Goal: Task Accomplishment & Management: Manage account settings

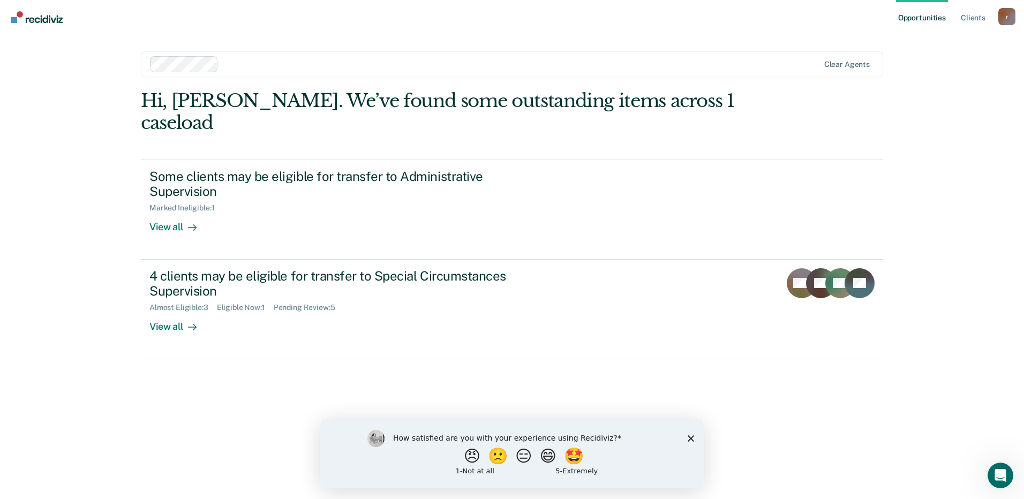
click at [691, 437] on polygon "Close survey" at bounding box center [690, 438] width 6 height 6
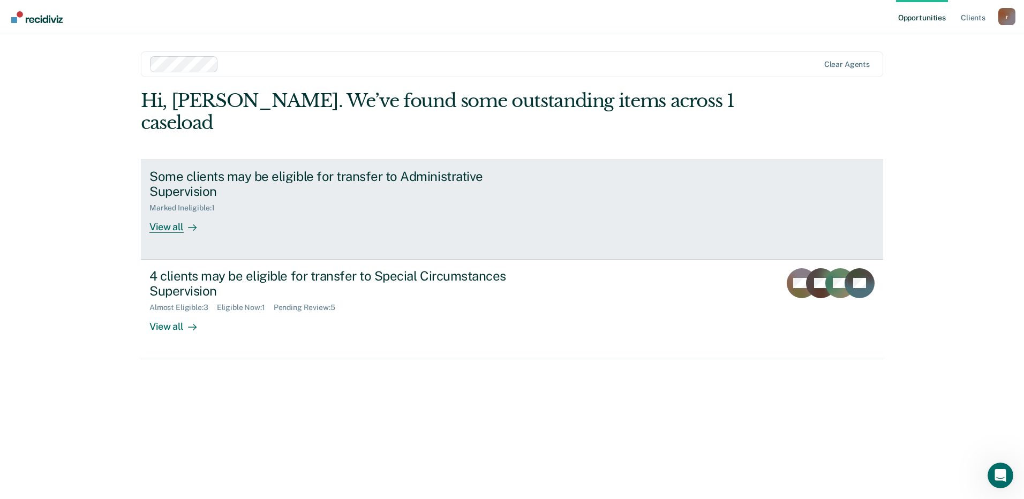
click at [165, 213] on div "View all" at bounding box center [179, 223] width 60 height 21
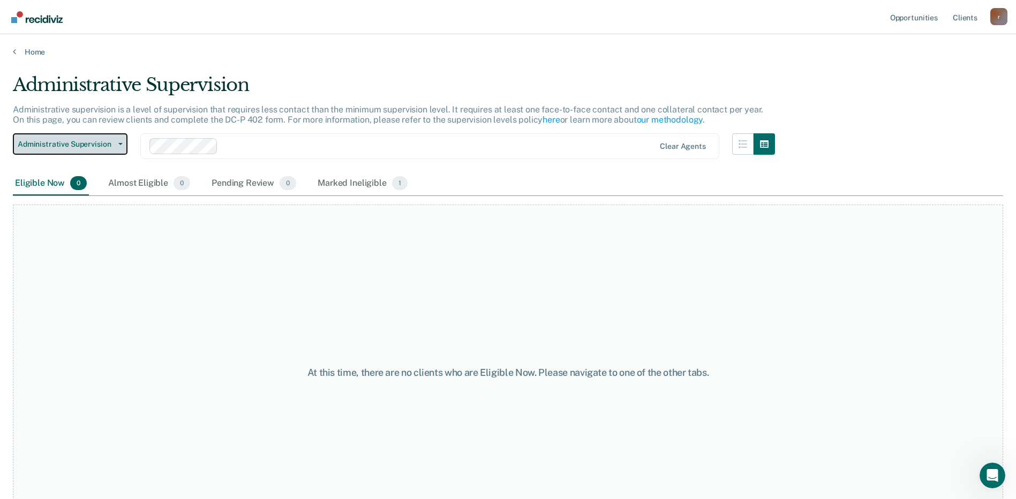
click at [120, 143] on icon "button" at bounding box center [120, 144] width 4 height 2
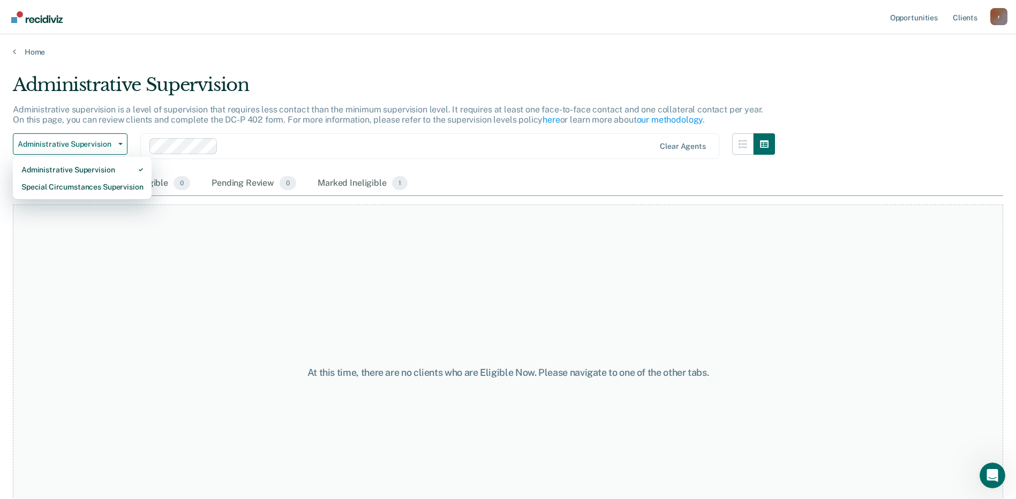
click at [160, 262] on div "At this time, there are no clients who are Eligible Now. Please navigate to one…" at bounding box center [508, 373] width 990 height 336
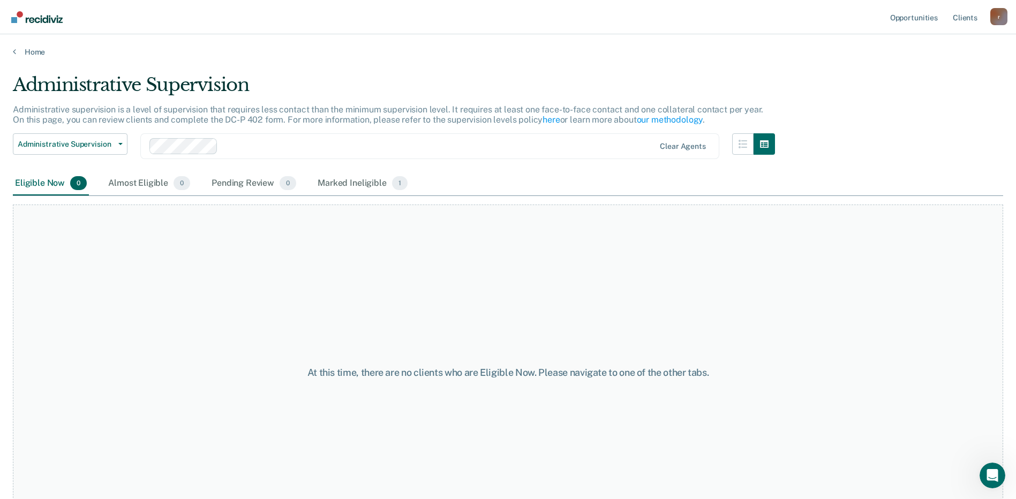
click at [12, 51] on div "Home" at bounding box center [508, 45] width 1016 height 22
click at [14, 51] on icon at bounding box center [14, 51] width 3 height 9
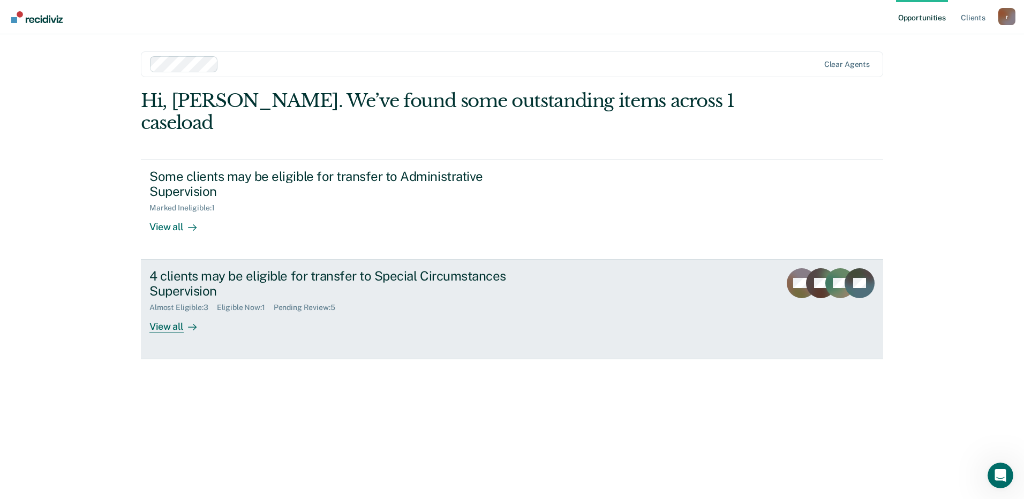
click at [167, 312] on div "View all" at bounding box center [179, 322] width 60 height 21
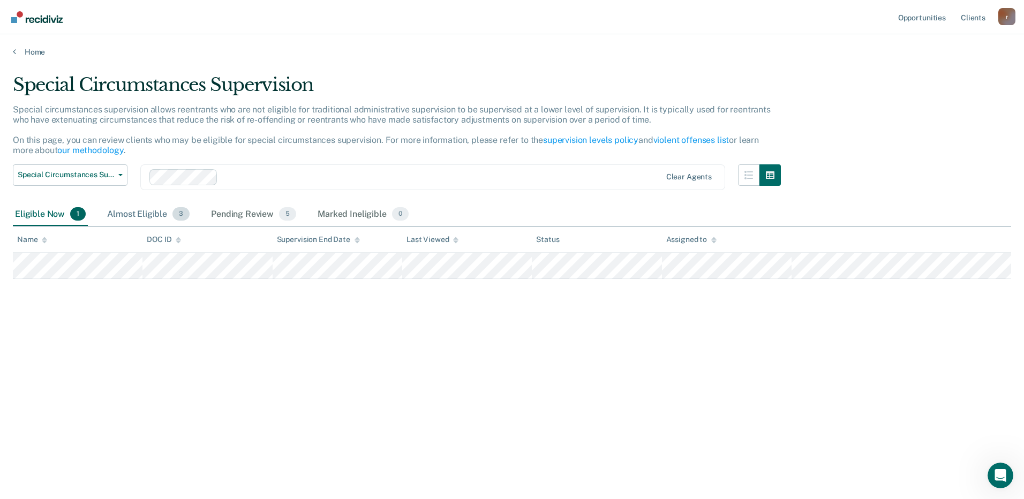
click at [143, 214] on div "Almost Eligible 3" at bounding box center [148, 215] width 87 height 24
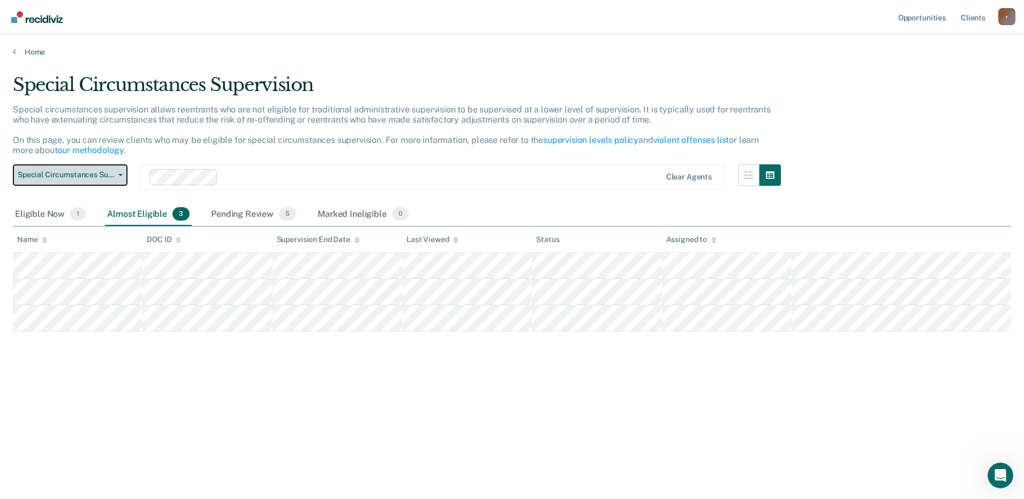
click at [122, 175] on icon "button" at bounding box center [120, 175] width 4 height 2
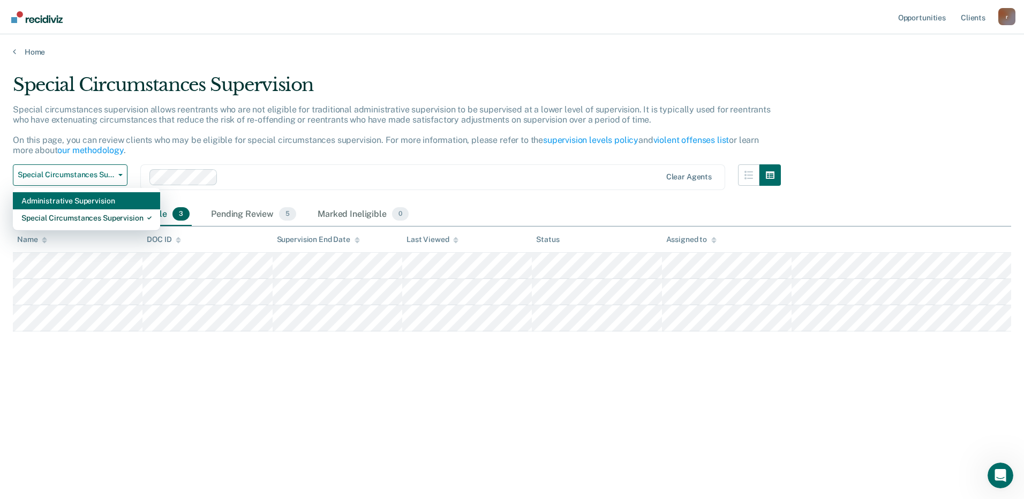
click at [108, 203] on div "Administrative Supervision" at bounding box center [86, 200] width 130 height 17
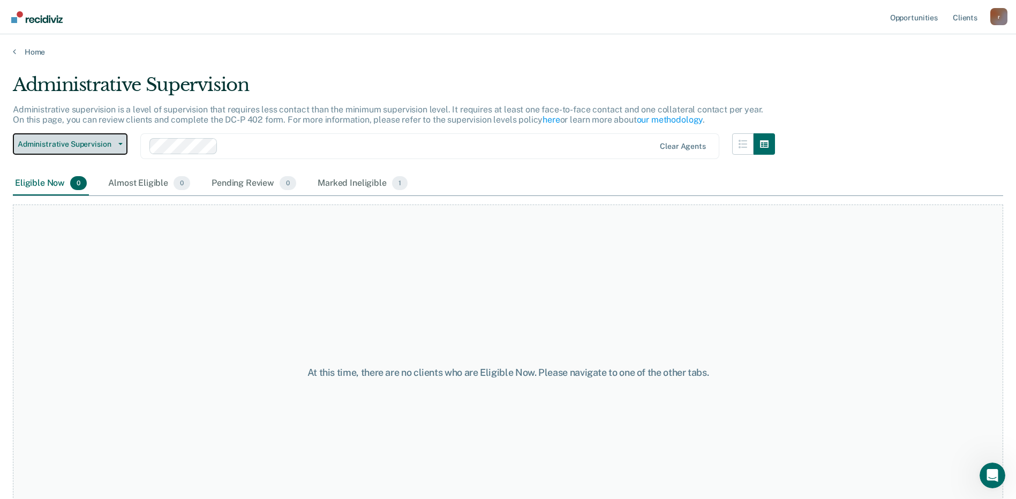
click at [120, 144] on icon "button" at bounding box center [120, 144] width 4 height 2
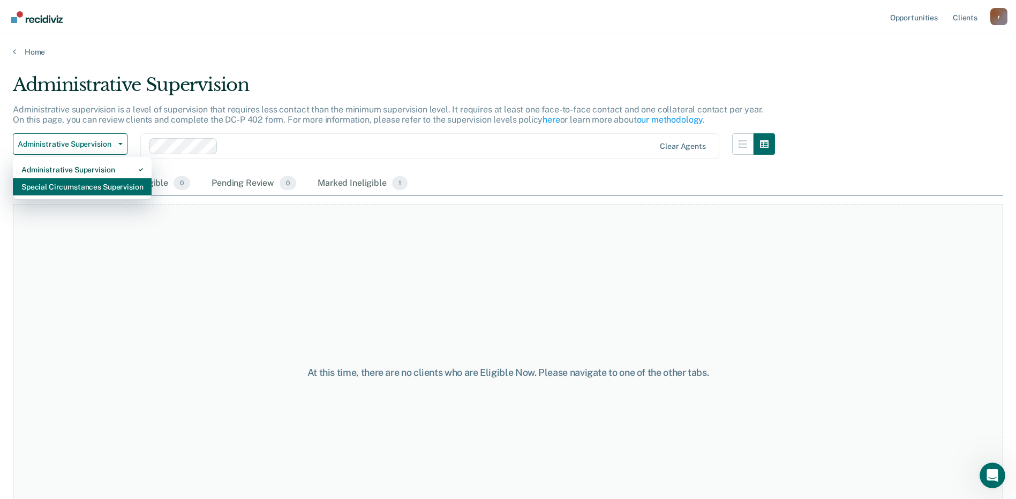
click at [86, 186] on div "Special Circumstances Supervision" at bounding box center [82, 186] width 122 height 17
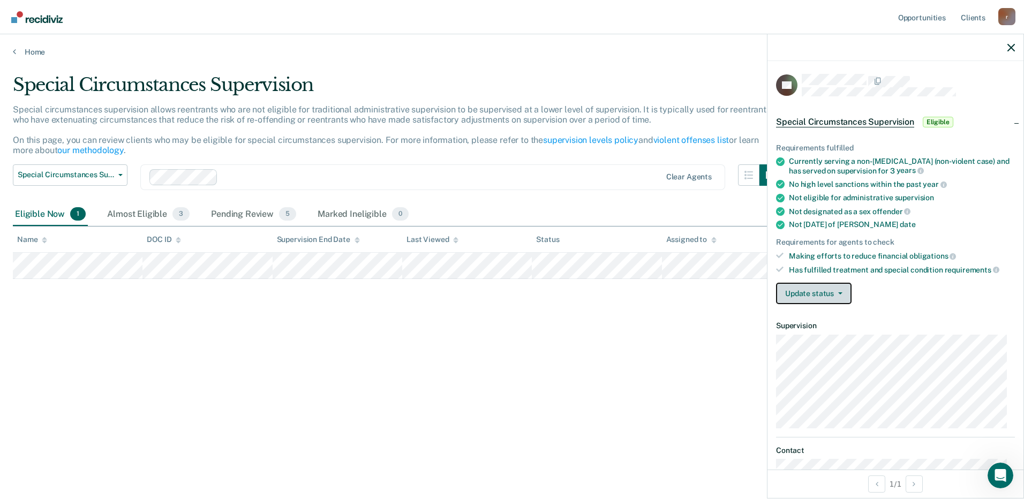
click at [841, 292] on icon "button" at bounding box center [840, 293] width 4 height 2
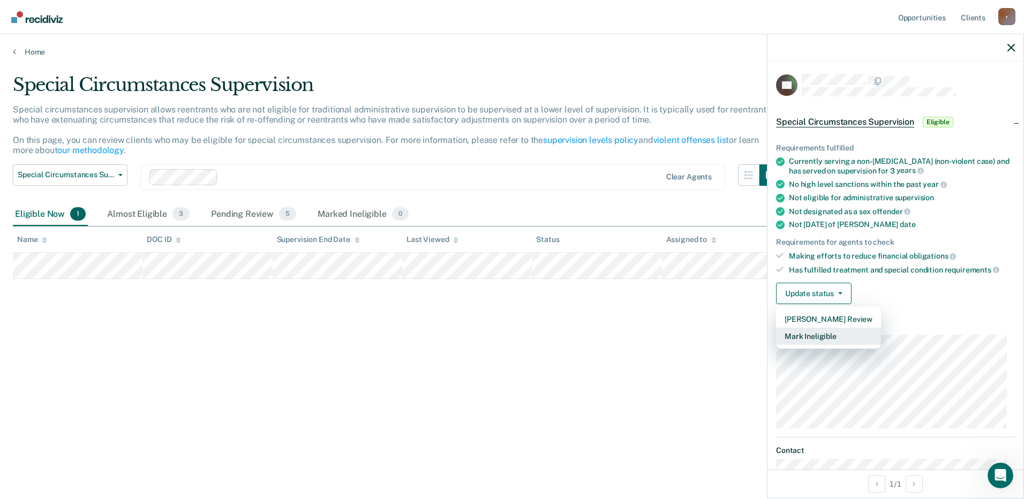
click at [832, 335] on button "Mark Ineligible" at bounding box center [828, 336] width 105 height 17
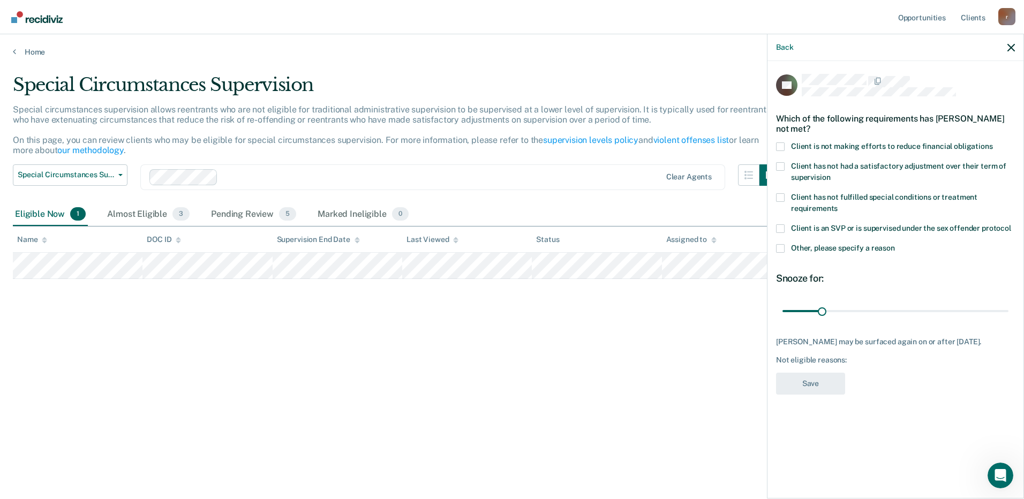
click at [779, 144] on span at bounding box center [780, 146] width 9 height 9
click at [993, 142] on input "Client is not making efforts to reduce financial obligations" at bounding box center [993, 142] width 0 height 0
click at [779, 167] on span at bounding box center [780, 166] width 9 height 9
click at [830, 173] on input "Client has not had a satisfactory adjustment over their term of supervision" at bounding box center [830, 173] width 0 height 0
click at [780, 247] on span at bounding box center [780, 248] width 9 height 9
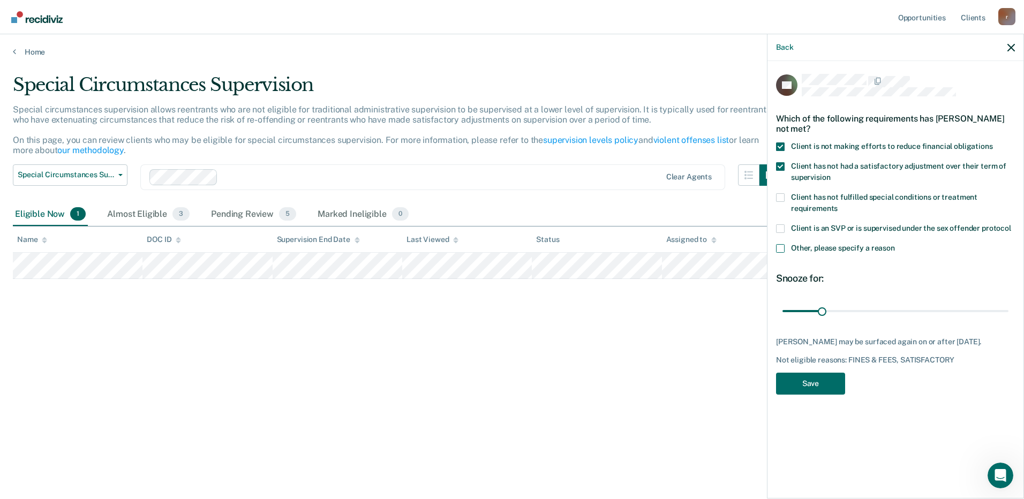
click at [895, 244] on input "Other, please specify a reason" at bounding box center [895, 244] width 0 height 0
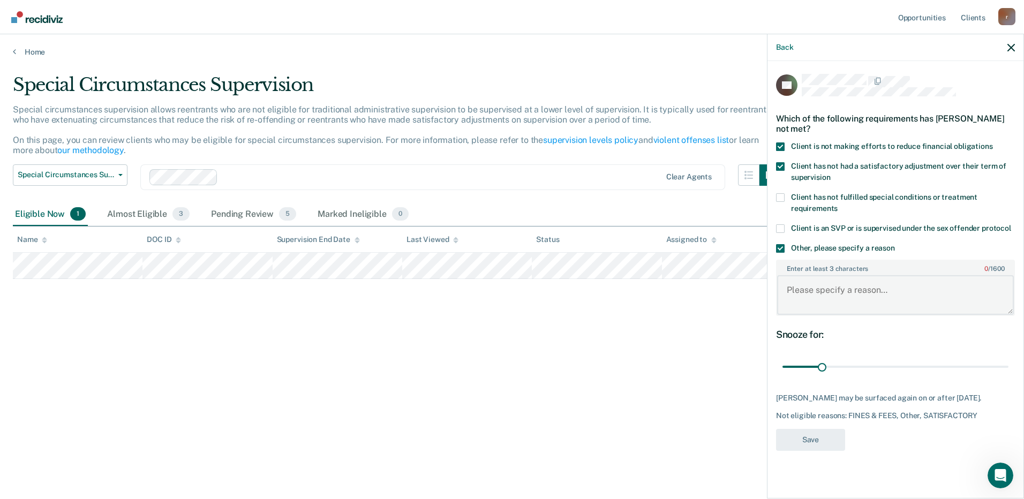
click at [795, 284] on textarea "Enter at least 3 characters 0 / 1600" at bounding box center [895, 295] width 237 height 40
type textarea "Recent arrest for criminal"
